Goal: Transaction & Acquisition: Purchase product/service

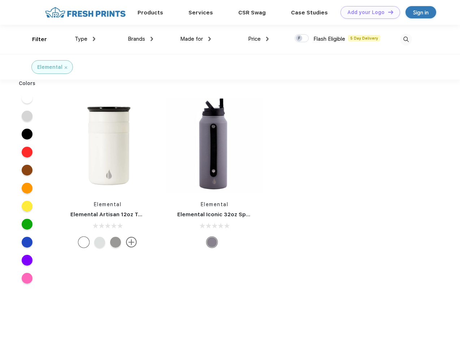
scroll to position [0, 0]
click at [367, 12] on link "Add your Logo Design Tool" at bounding box center [370, 12] width 60 height 13
click at [0, 0] on div "Design Tool" at bounding box center [0, 0] width 0 height 0
click at [387, 12] on link "Add your Logo Design Tool" at bounding box center [370, 12] width 60 height 13
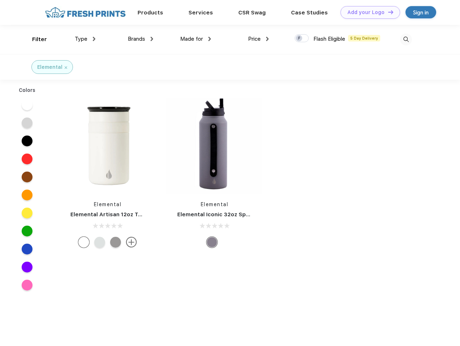
click at [35, 39] on div "Filter" at bounding box center [39, 39] width 15 height 8
click at [85, 39] on span "Type" at bounding box center [81, 39] width 13 height 6
click at [140, 39] on span "Brands" at bounding box center [136, 39] width 17 height 6
click at [196, 39] on span "Made for" at bounding box center [191, 39] width 23 height 6
click at [258, 39] on span "Price" at bounding box center [254, 39] width 13 height 6
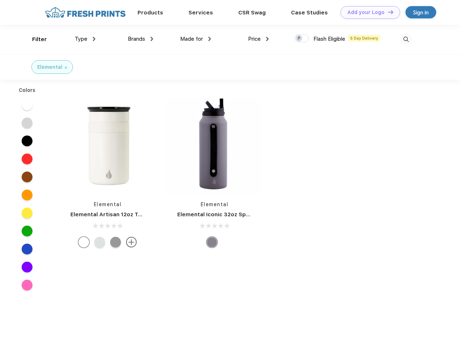
click at [302, 39] on div at bounding box center [301, 38] width 14 height 8
click at [299, 39] on input "checkbox" at bounding box center [296, 36] width 5 height 5
click at [406, 39] on img at bounding box center [406, 40] width 12 height 12
